Goal: Task Accomplishment & Management: Use online tool/utility

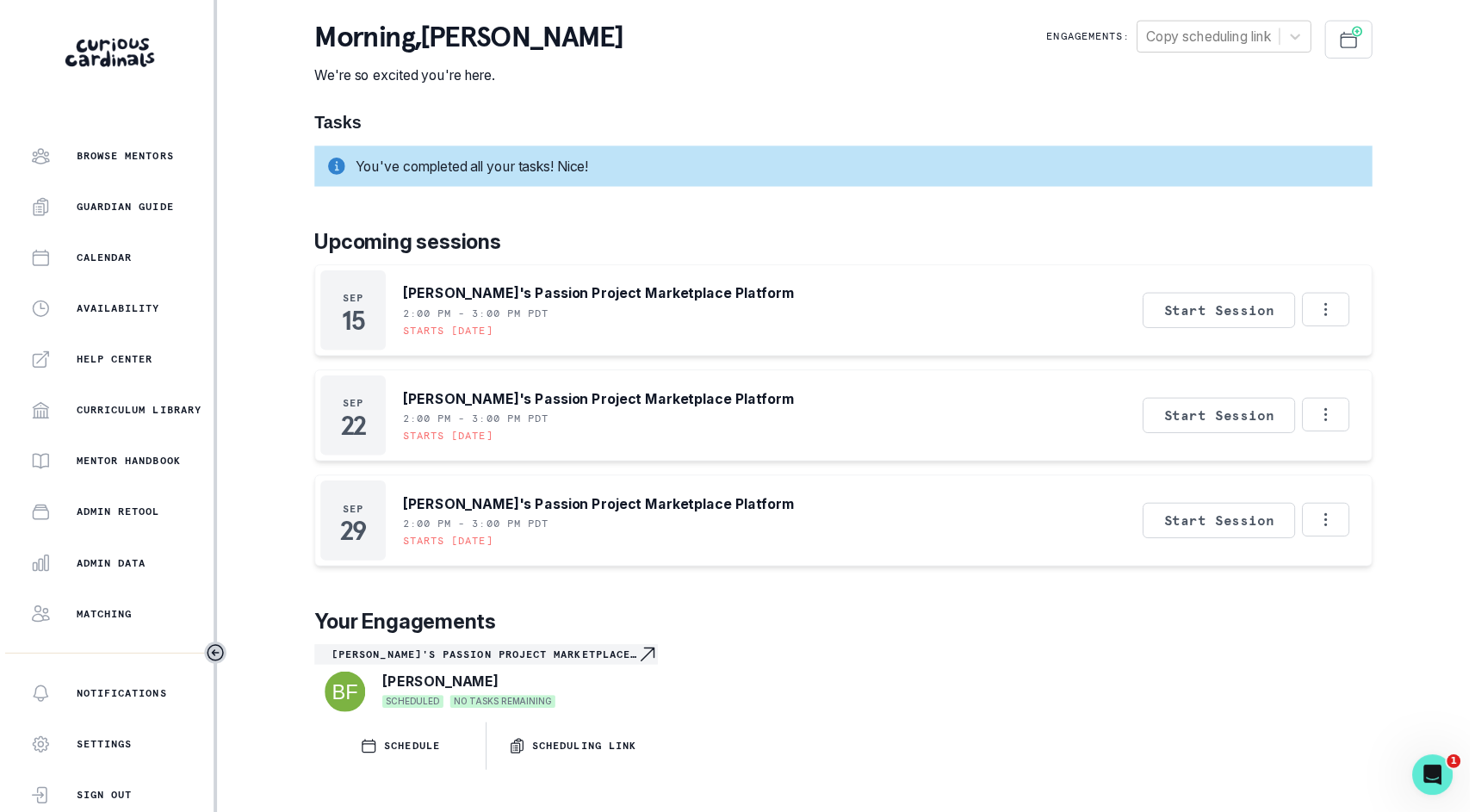
scroll to position [232, 0]
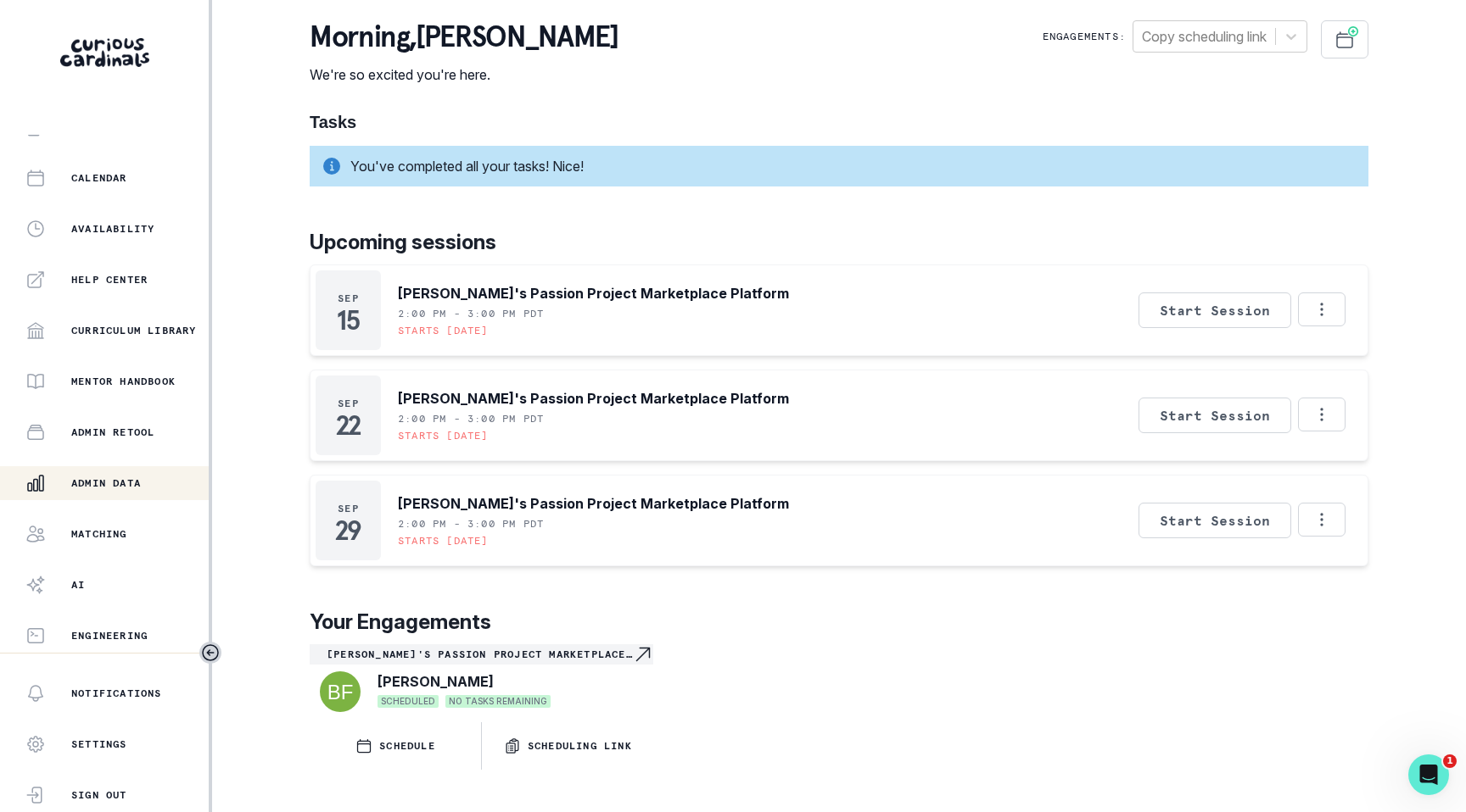
click at [103, 488] on p "Admin Data" at bounding box center [106, 484] width 70 height 14
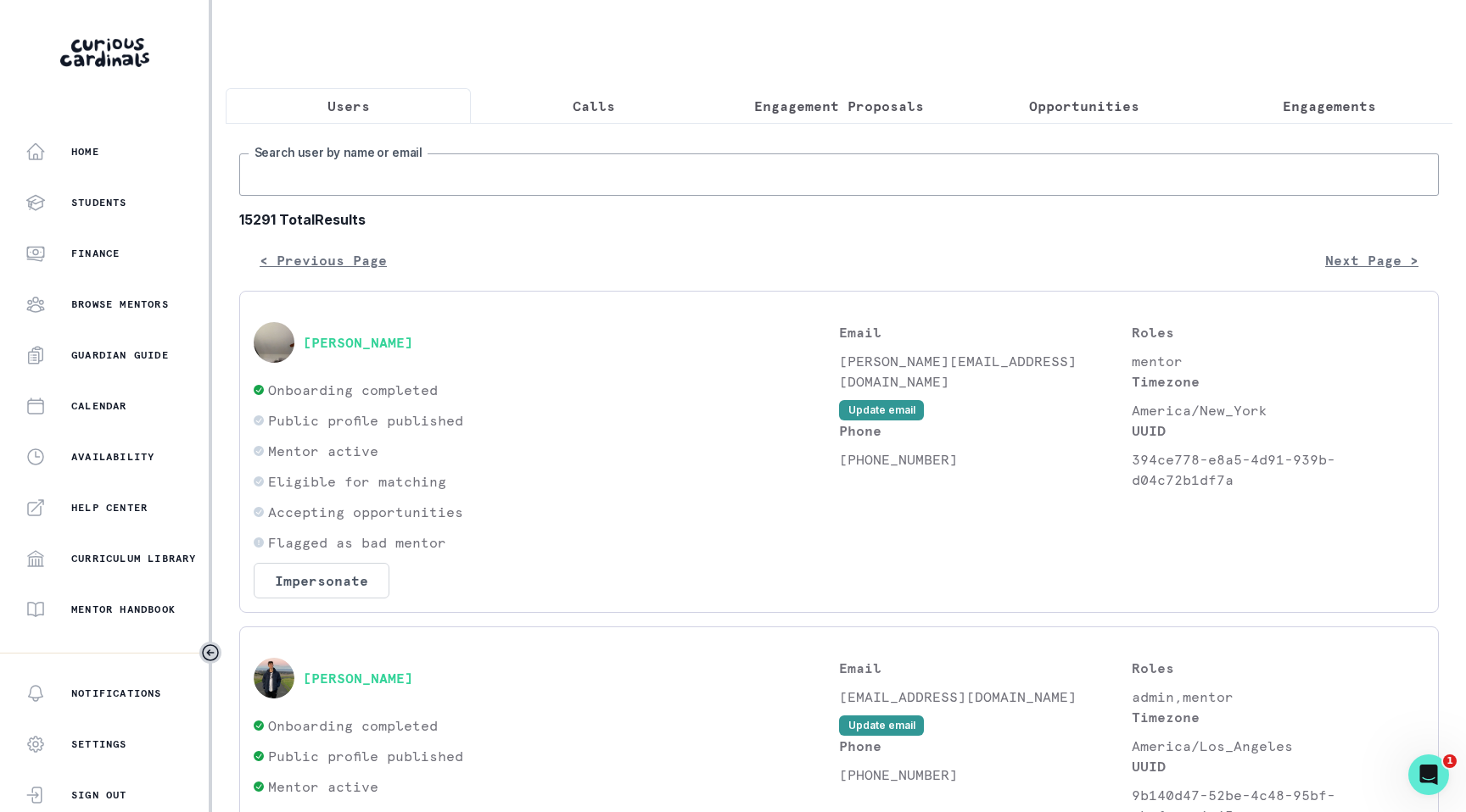
click at [474, 175] on input "Search user by name or email" at bounding box center [838, 174] width 1200 height 42
type input "jacbo"
type input "[PERSON_NAME]"
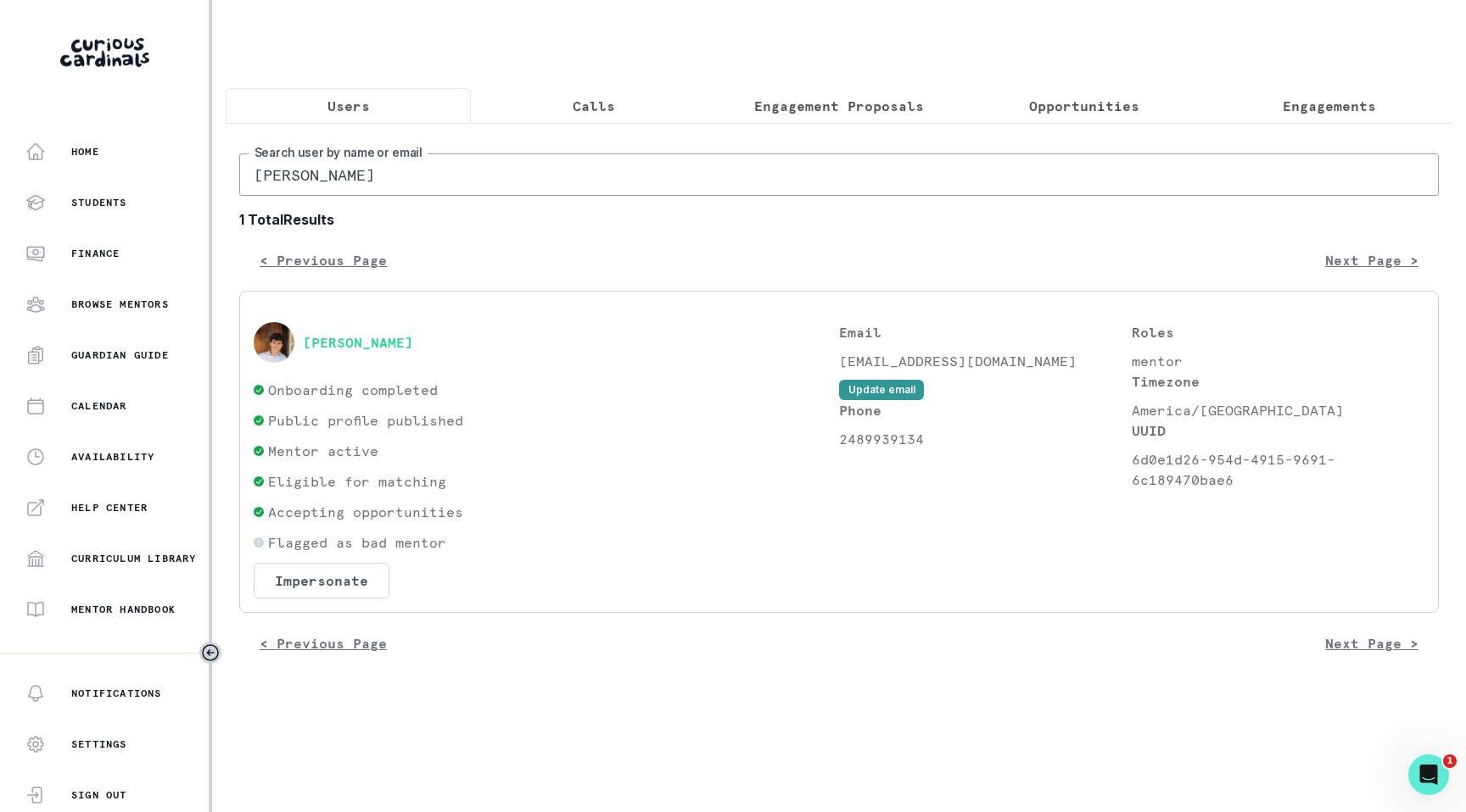
click at [500, 180] on input "[PERSON_NAME]" at bounding box center [838, 174] width 1200 height 42
click at [1135, 466] on p "6d0e1d26-954d-4915-9691-6c189470bae6" at bounding box center [1277, 469] width 292 height 41
drag, startPoint x: 1135, startPoint y: 466, endPoint x: 1229, endPoint y: 493, distance: 97.8
click at [1229, 490] on p "6d0e1d26-954d-4915-9691-6c189470bae6" at bounding box center [1277, 469] width 292 height 41
copy p "6d0e1d26-954d-4915-9691-6c189470bae6"
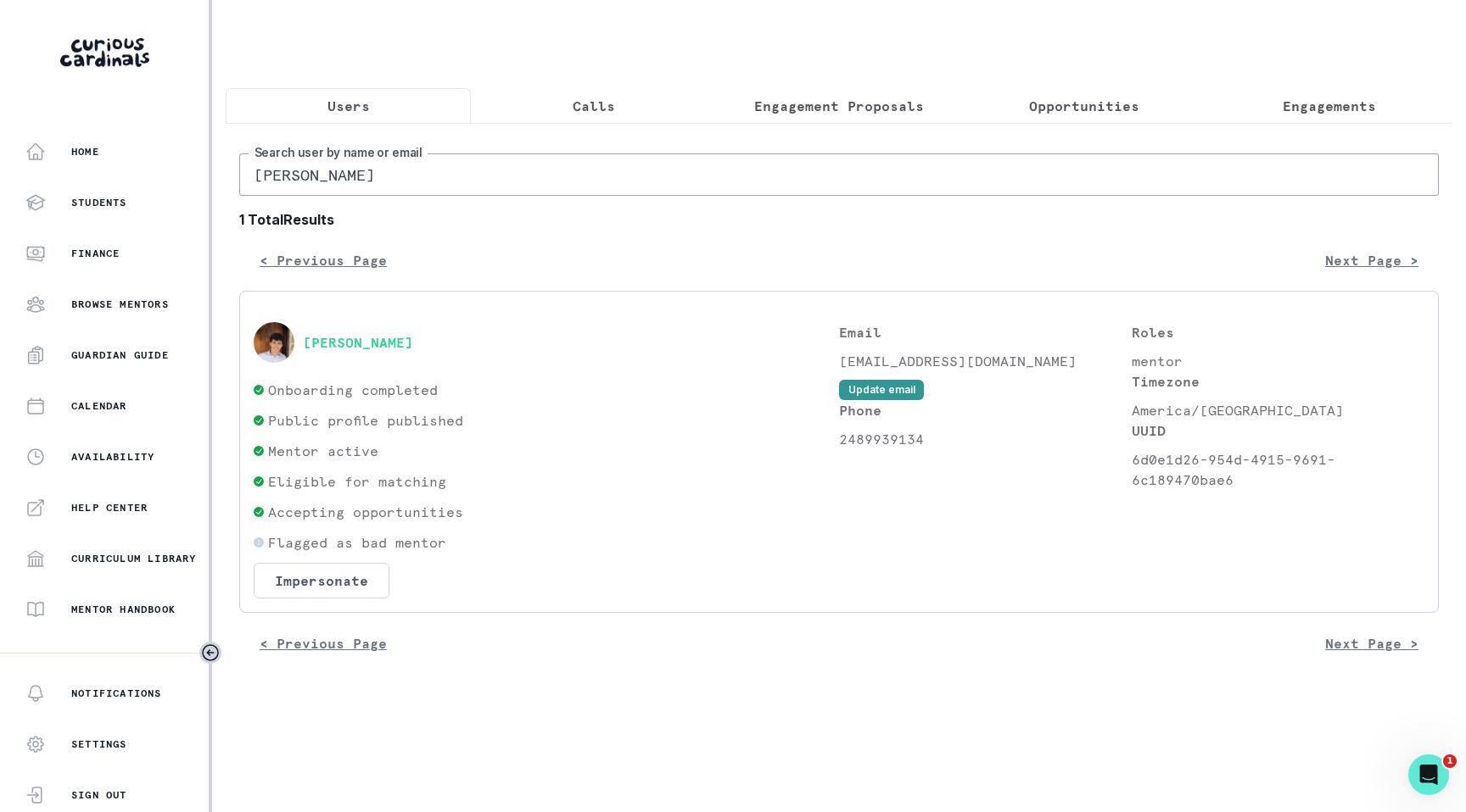
click at [948, 674] on div "[PERSON_NAME] Search user by name or email 1 Total Results < Previous Page Next…" at bounding box center [839, 398] width 1226 height 551
click at [567, 194] on input "[PERSON_NAME]" at bounding box center [838, 174] width 1200 height 42
paste input "[PERSON_NAME]"
type input "[PERSON_NAME]"
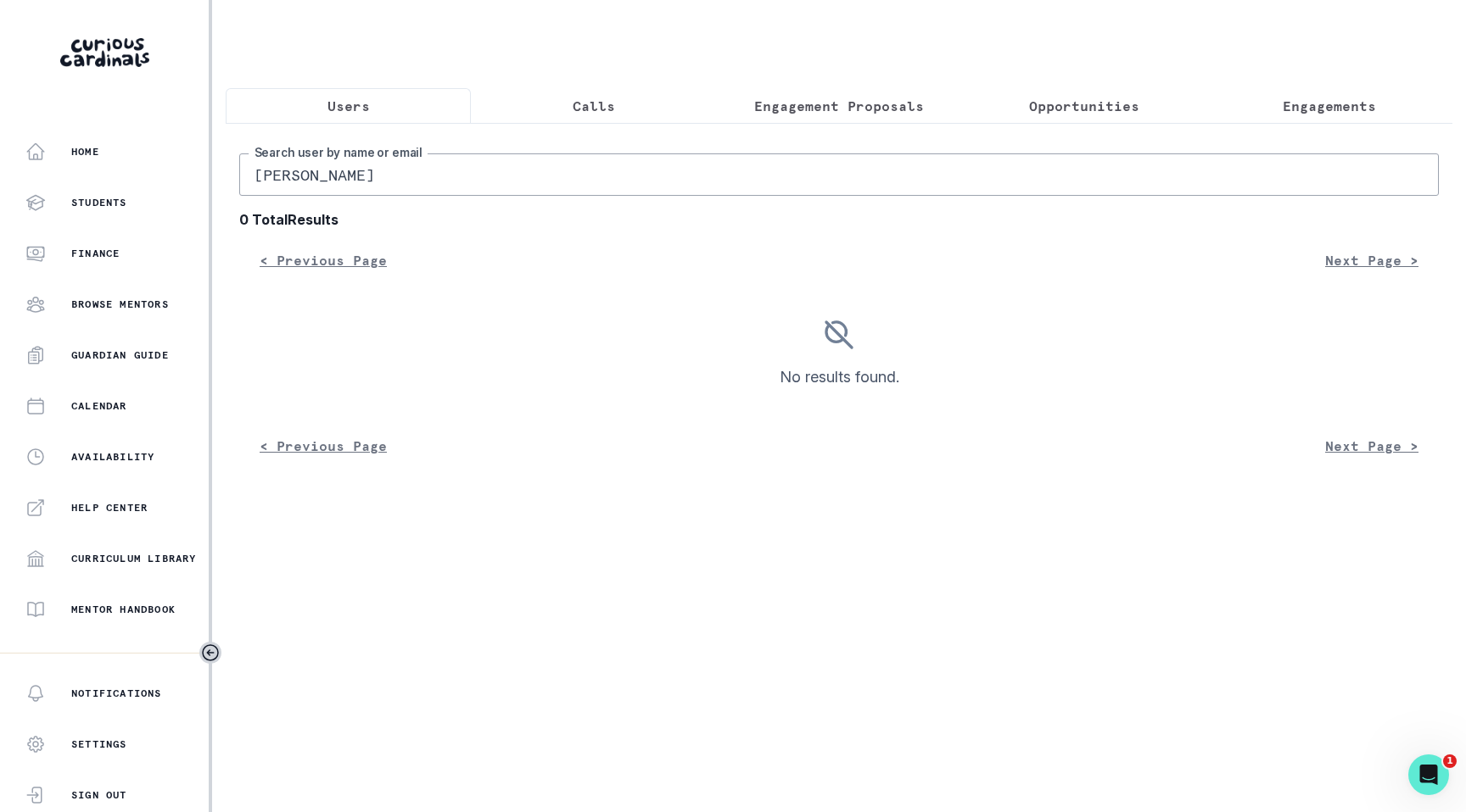
click at [567, 194] on input "[PERSON_NAME]" at bounding box center [838, 174] width 1200 height 42
type input "[PERSON_NAME]"
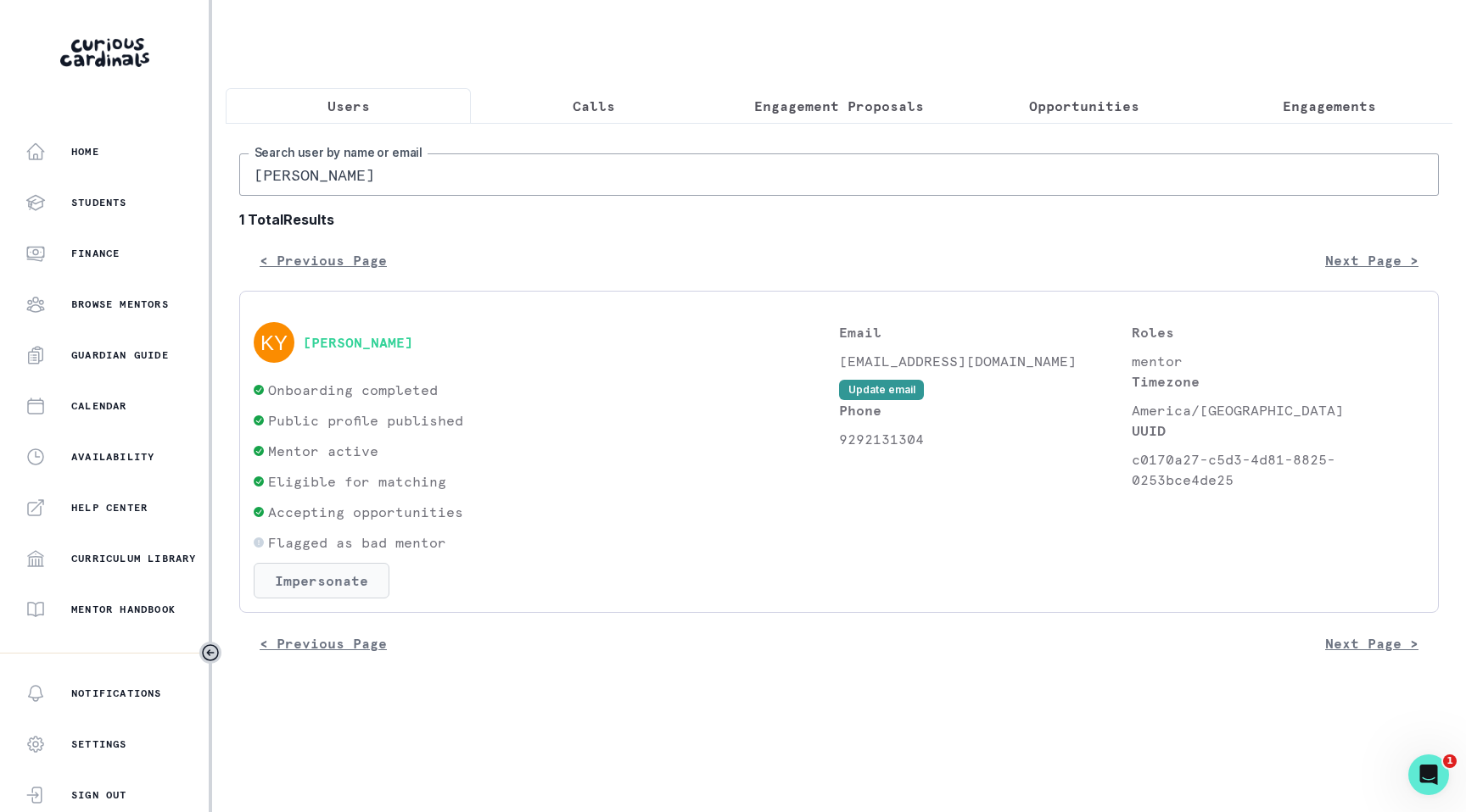
click at [360, 591] on button "Impersonate" at bounding box center [321, 580] width 135 height 35
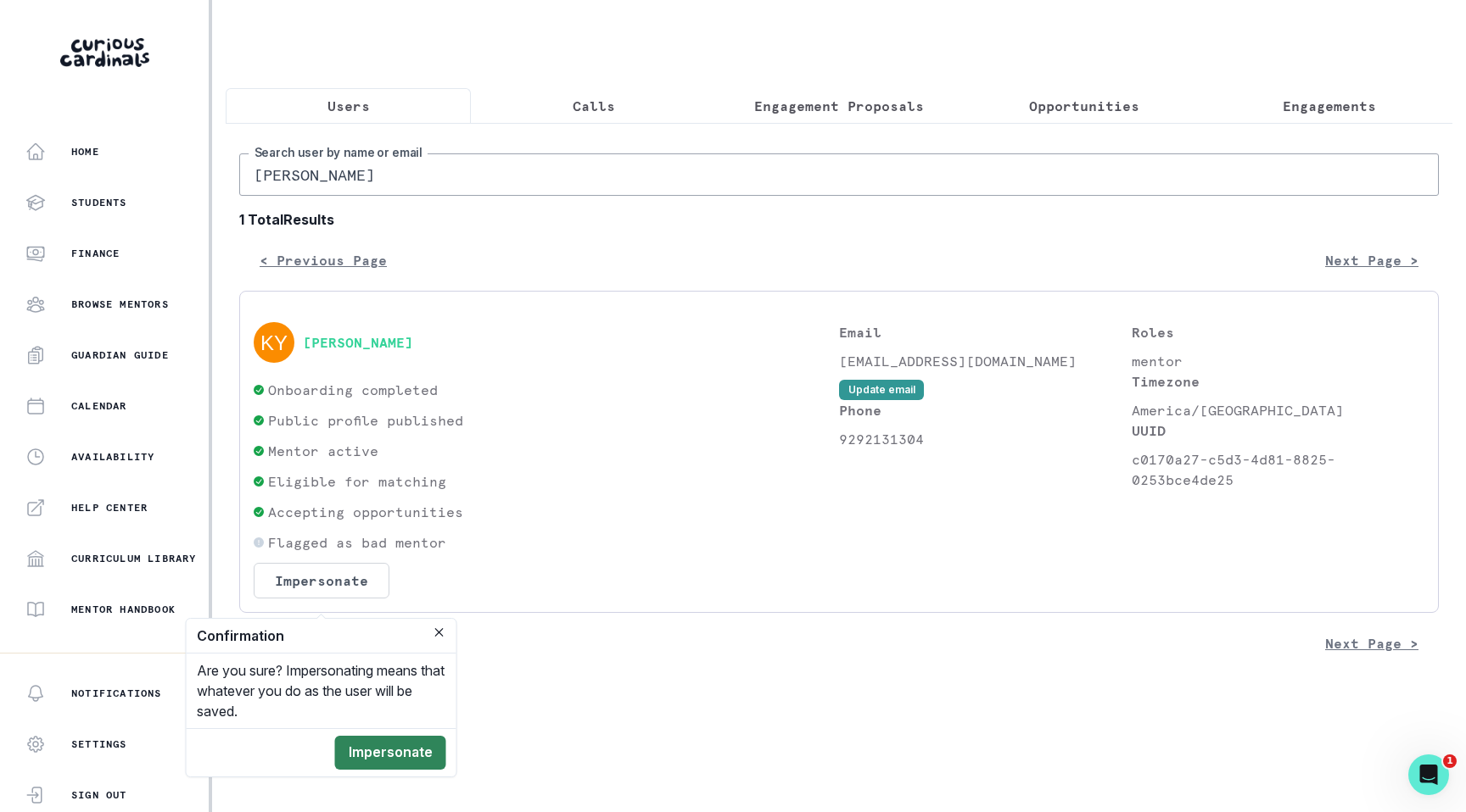
click at [377, 746] on button "Impersonate" at bounding box center [391, 753] width 111 height 34
